Goal: Information Seeking & Learning: Compare options

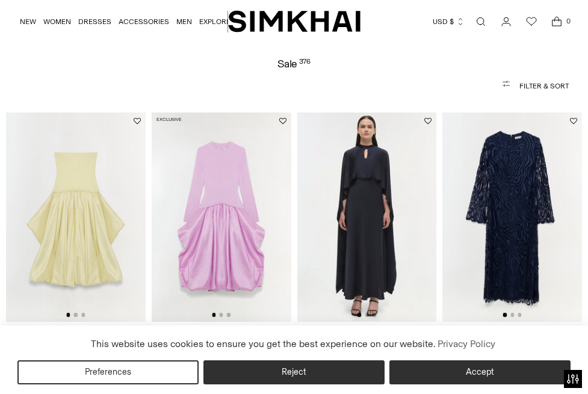
scroll to position [44, 0]
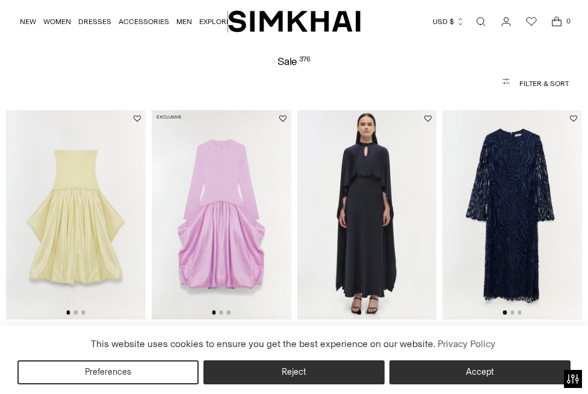
click at [557, 214] on img at bounding box center [513, 215] width 140 height 210
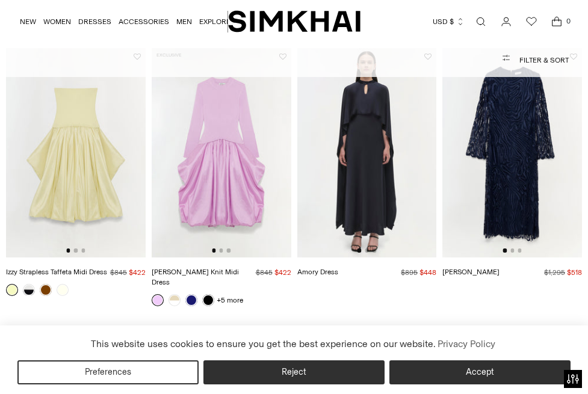
scroll to position [108, 0]
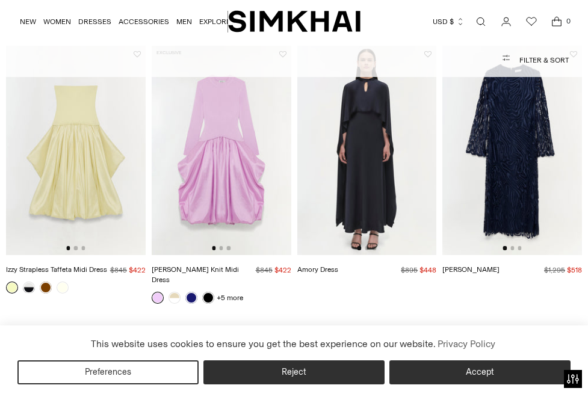
click at [217, 192] on img at bounding box center [222, 151] width 140 height 210
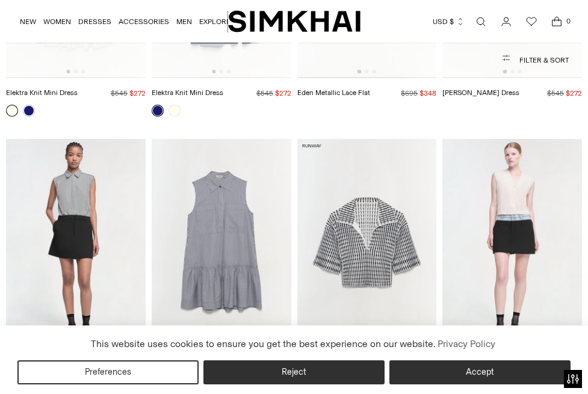
scroll to position [2716, 0]
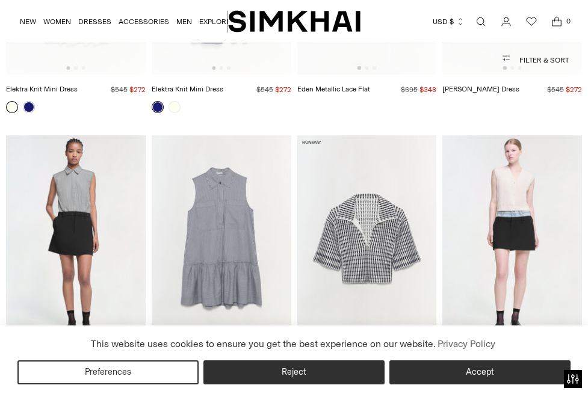
click at [231, 202] on img at bounding box center [222, 241] width 140 height 210
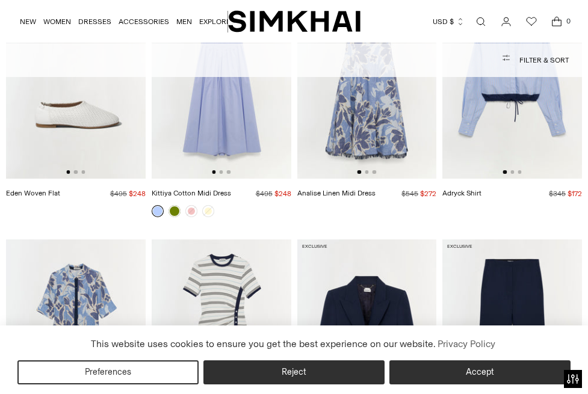
scroll to position [6670, 0]
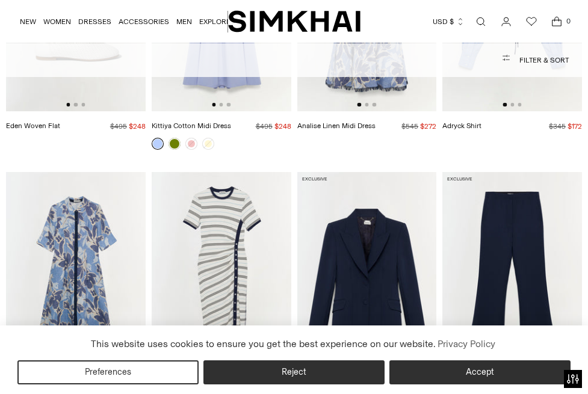
click at [52, 282] on img at bounding box center [76, 277] width 140 height 210
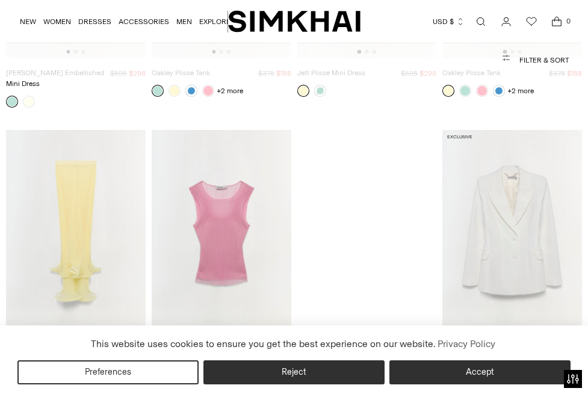
scroll to position [7267, 0]
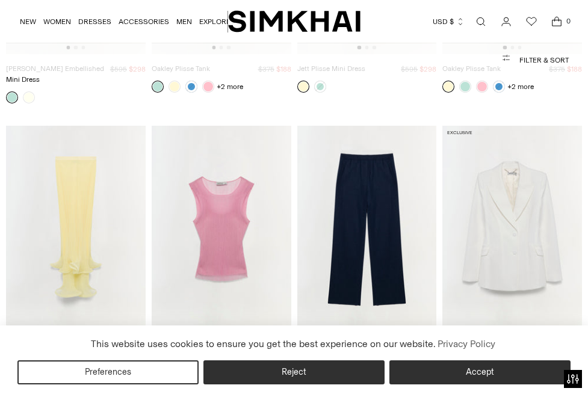
click at [529, 215] on img at bounding box center [513, 231] width 140 height 210
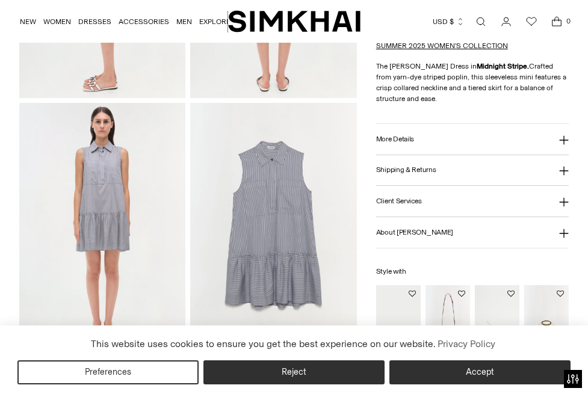
scroll to position [522, 0]
